Goal: Task Accomplishment & Management: Use online tool/utility

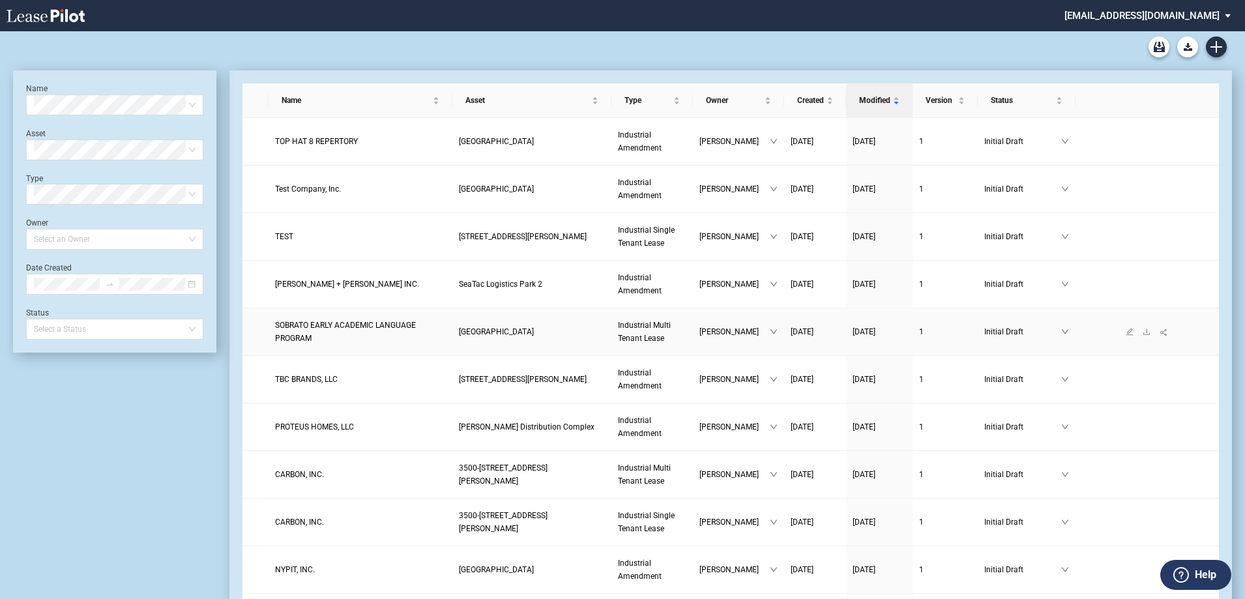
click at [521, 329] on span "[GEOGRAPHIC_DATA]" at bounding box center [496, 331] width 75 height 9
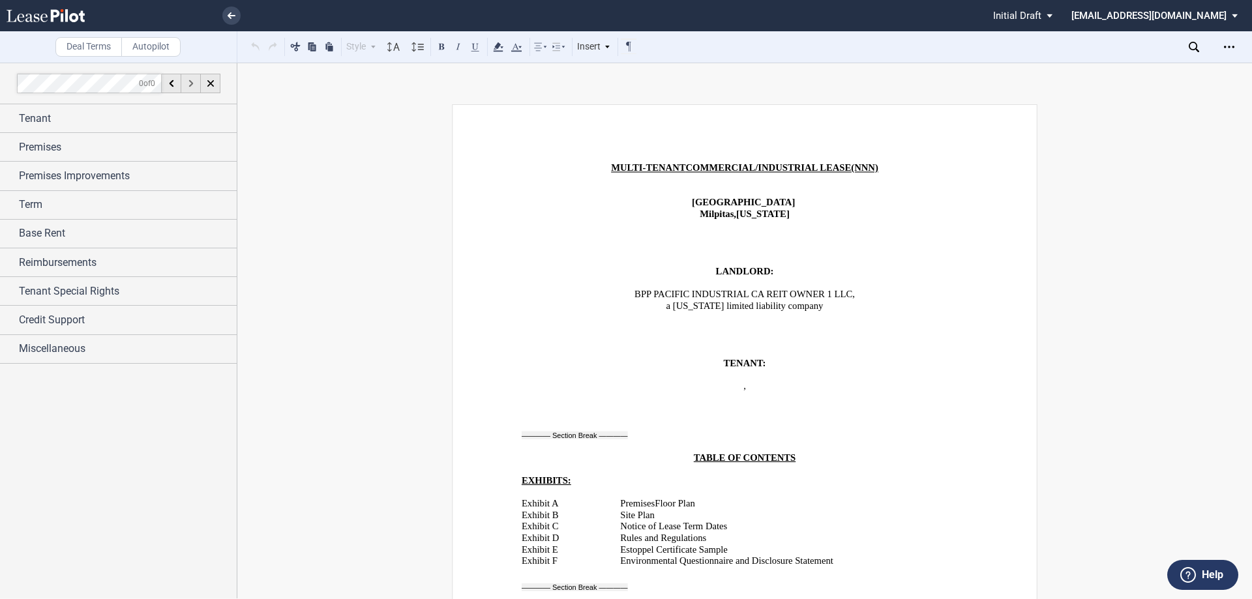
click at [191, 90] on div at bounding box center [191, 84] width 20 height 20
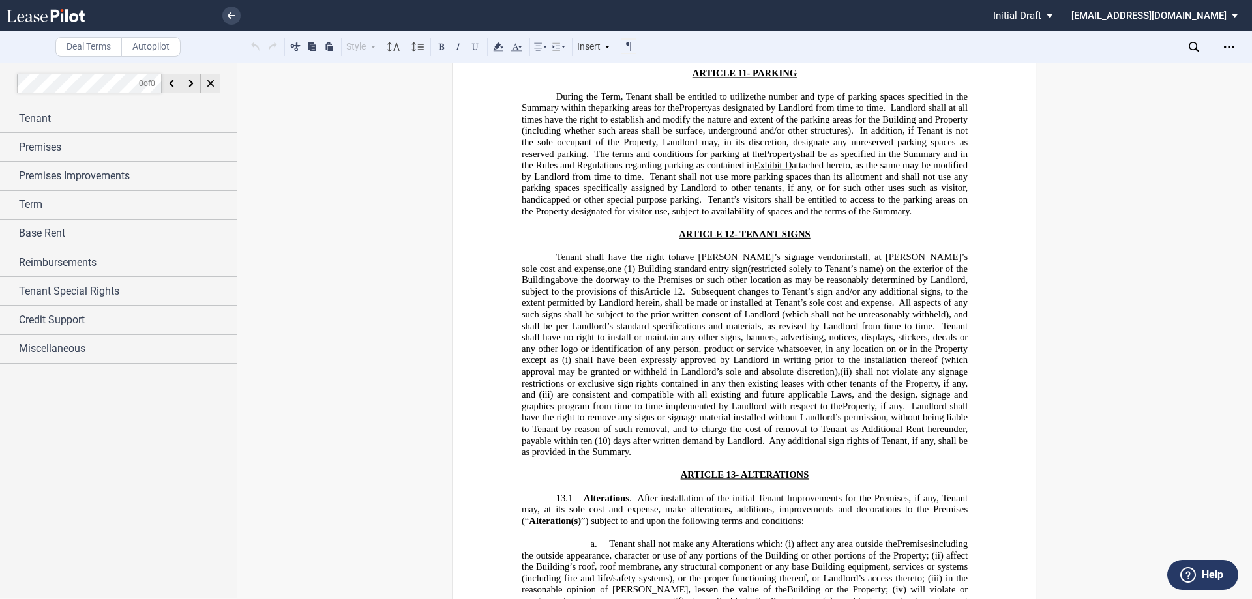
scroll to position [9729, 0]
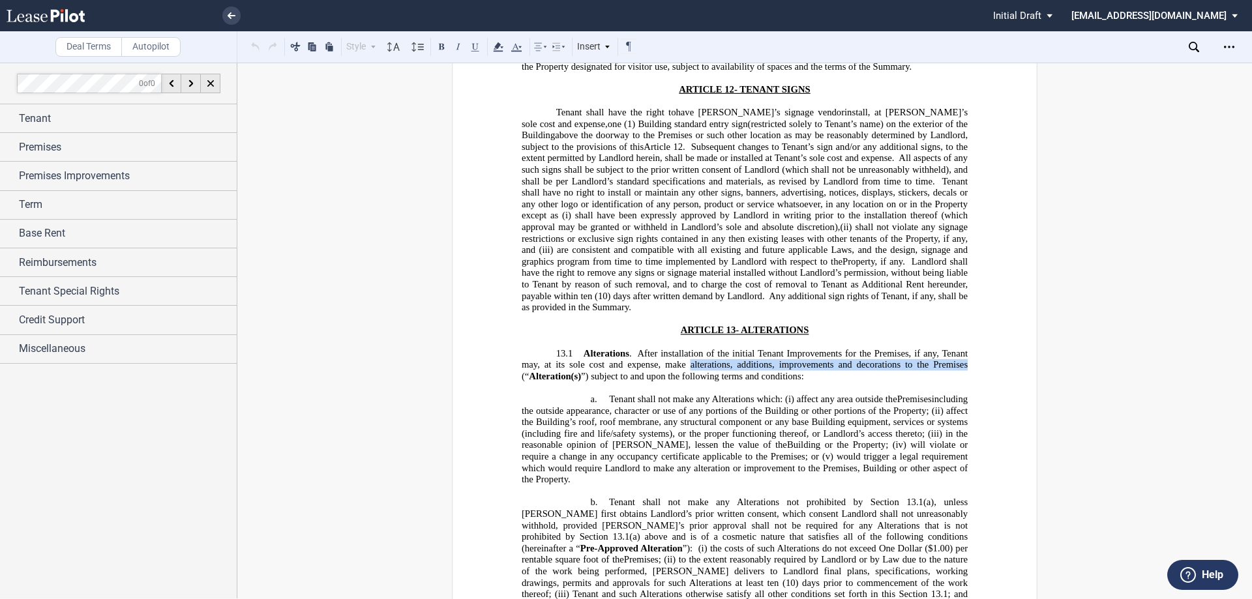
drag, startPoint x: 689, startPoint y: 250, endPoint x: 964, endPoint y: 252, distance: 275.2
click at [964, 348] on span "After installation of the initial Tenant Improvements for the Premises, if any,…" at bounding box center [746, 365] width 449 height 34
copy span "alterations, additions, improvements and decorations to the Premises"
